Goal: Obtain resource: Obtain resource

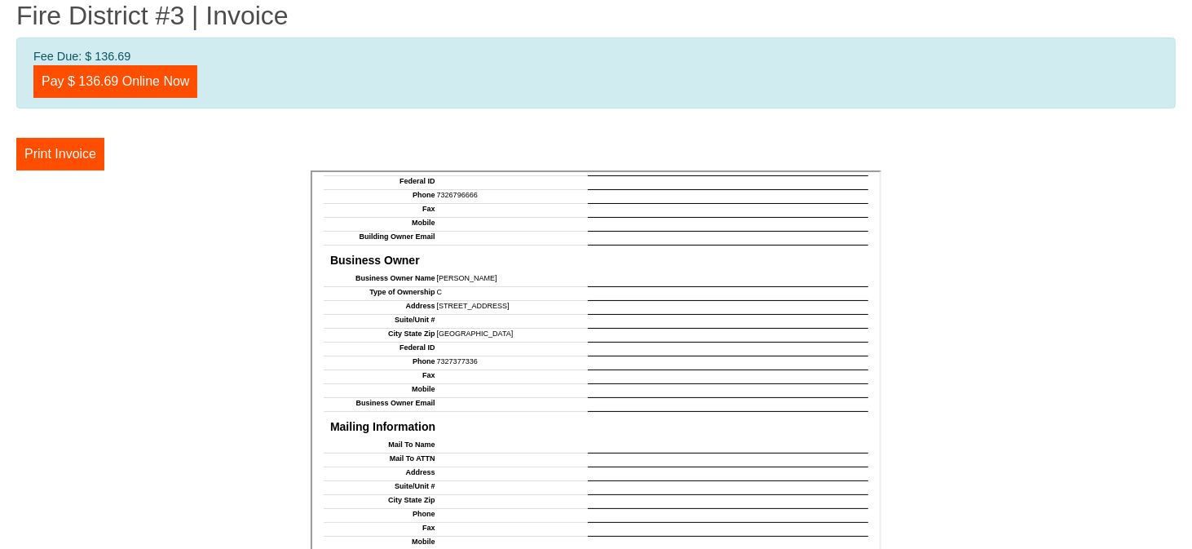
scroll to position [1060, 0]
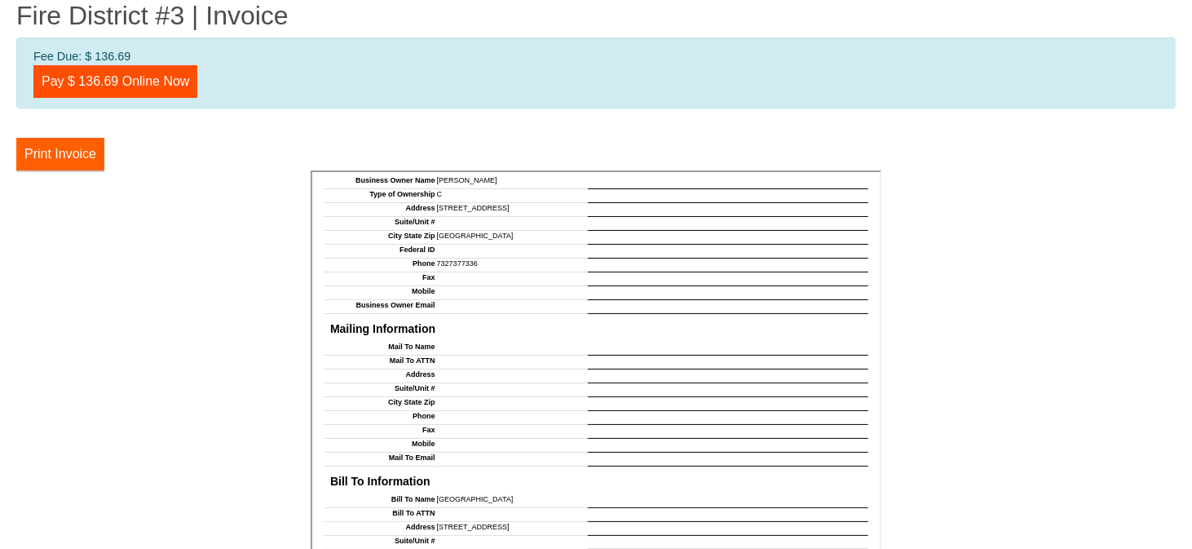
click at [98, 151] on button "Print Invoice" at bounding box center [60, 154] width 88 height 33
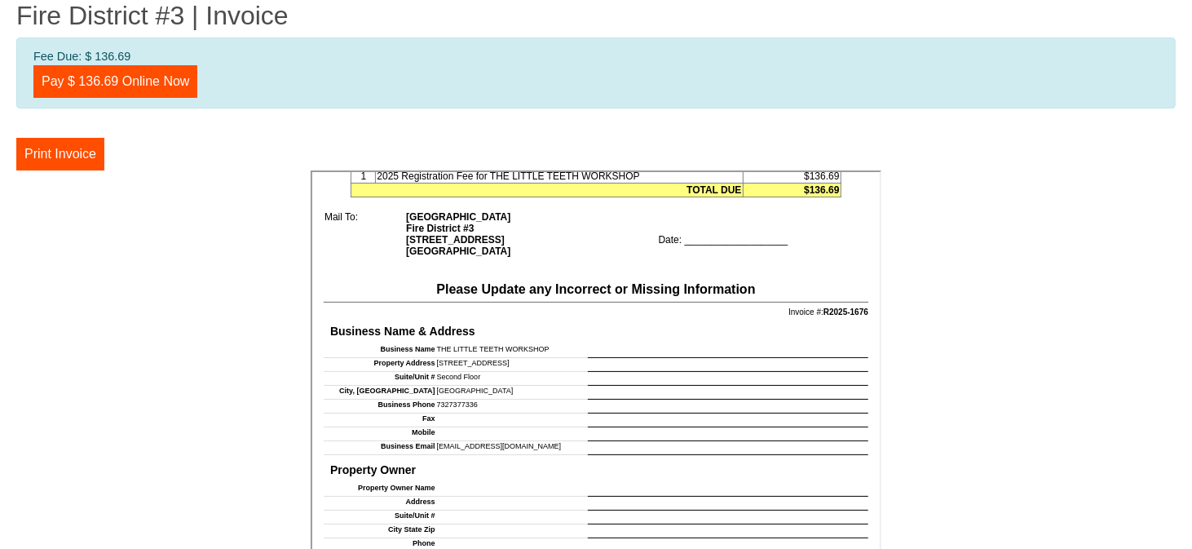
scroll to position [489, 0]
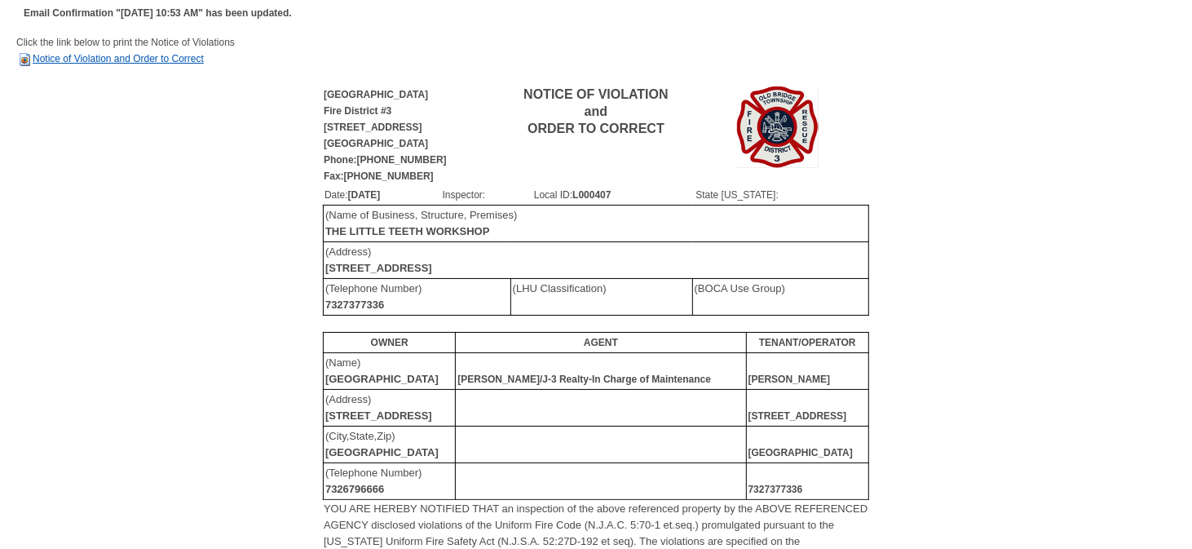
click at [161, 56] on link "Notice of Violation and Order to Correct" at bounding box center [110, 58] width 188 height 11
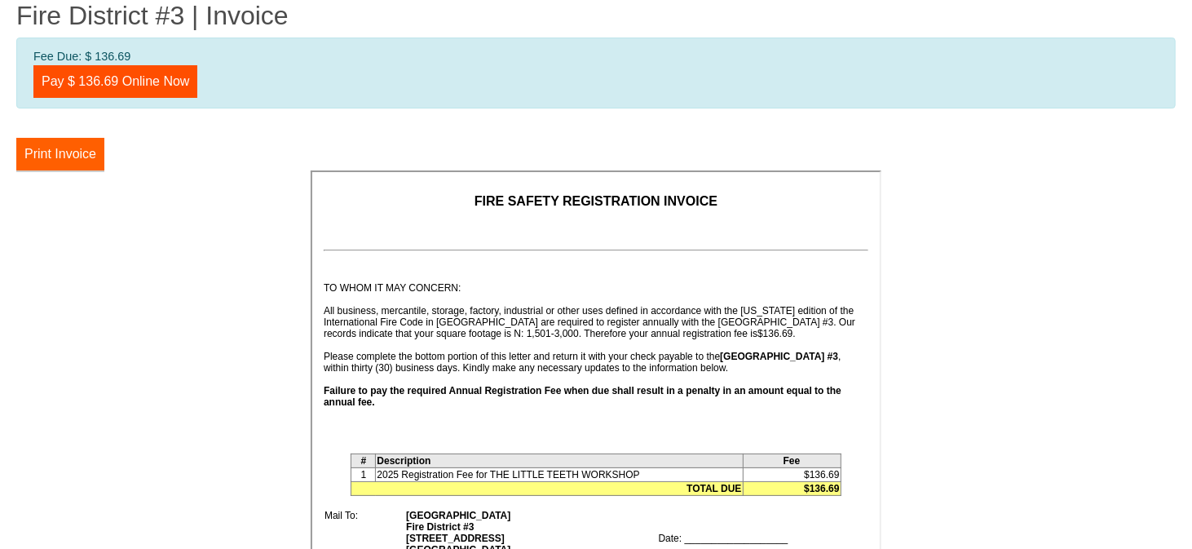
click at [54, 140] on button "Print Invoice" at bounding box center [60, 154] width 88 height 33
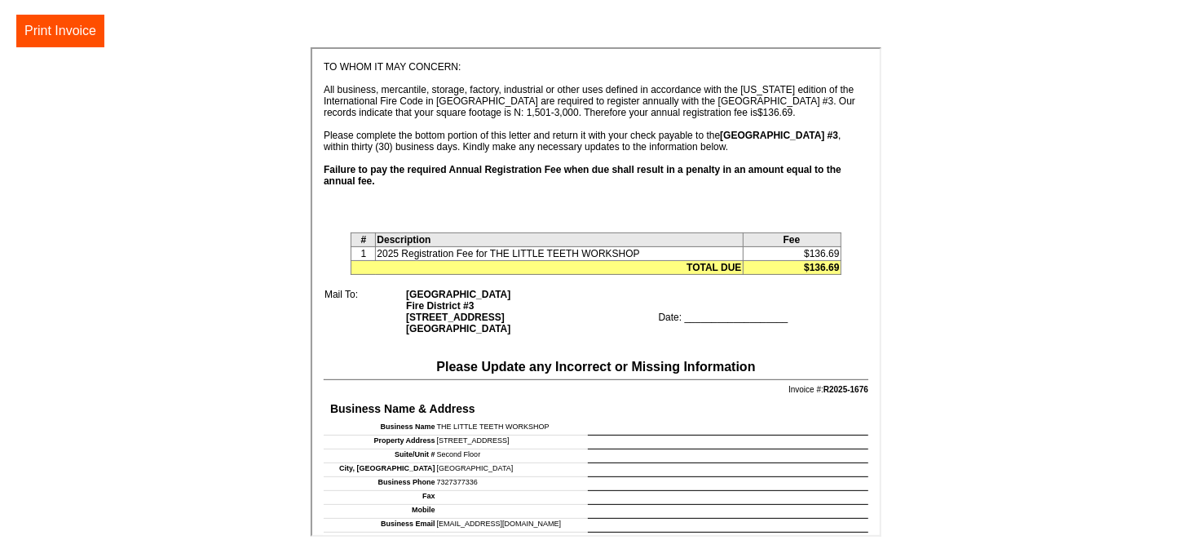
scroll to position [250, 0]
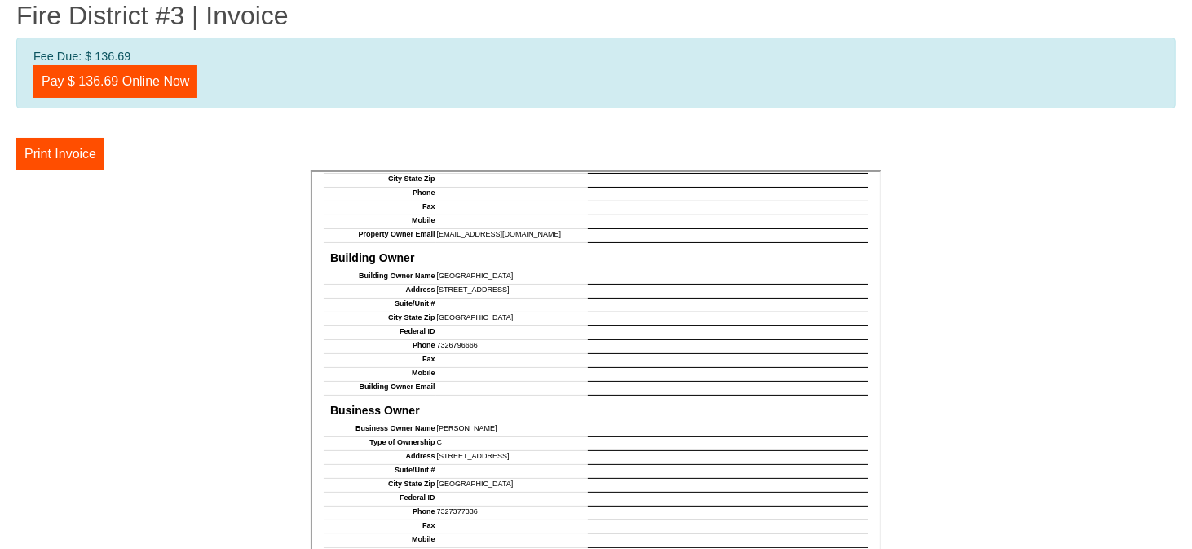
scroll to position [978, 0]
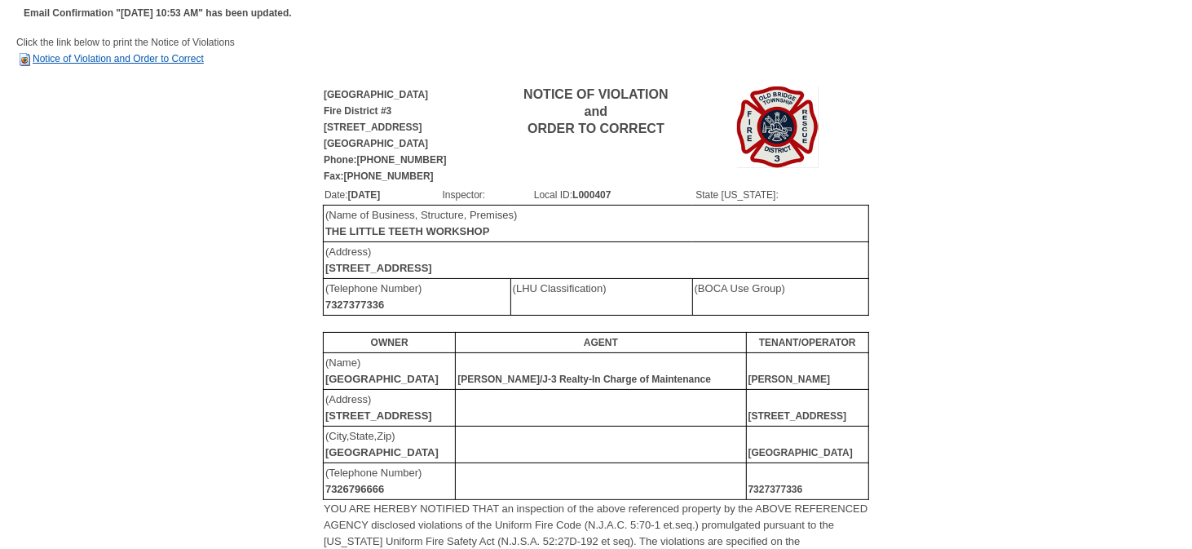
click at [188, 61] on link "Notice of Violation and Order to Correct" at bounding box center [110, 58] width 188 height 11
drag, startPoint x: 135, startPoint y: 56, endPoint x: 70, endPoint y: 53, distance: 65.3
click at [71, 53] on span "Click the link below to print the Notice of Violations Notice of Violation and …" at bounding box center [125, 51] width 219 height 28
click at [84, 55] on link "Notice of Violation and Order to Correct" at bounding box center [110, 58] width 188 height 11
